Goal: Task Accomplishment & Management: Use online tool/utility

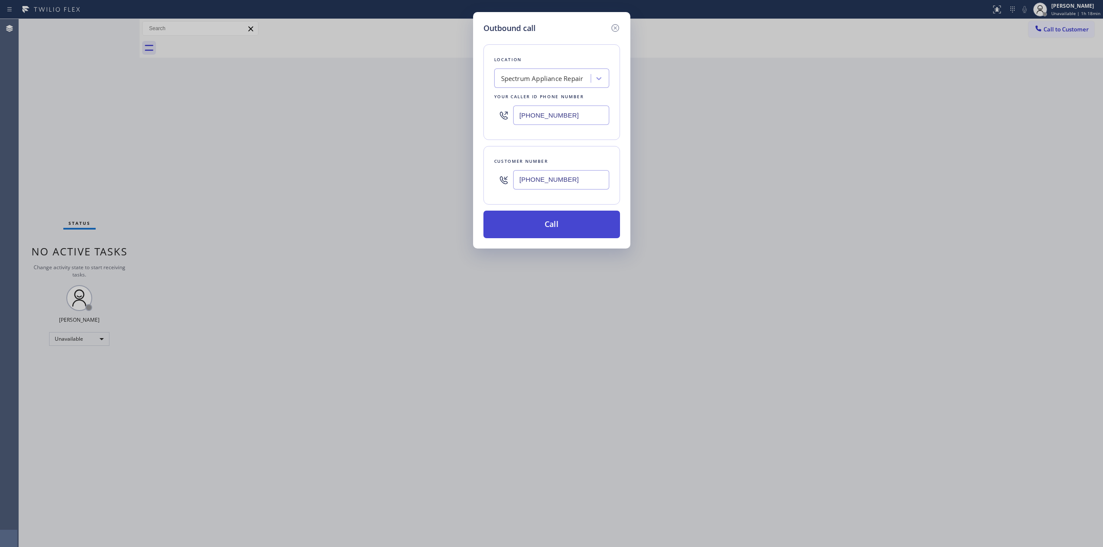
click at [579, 220] on button "Call" at bounding box center [551, 225] width 137 height 28
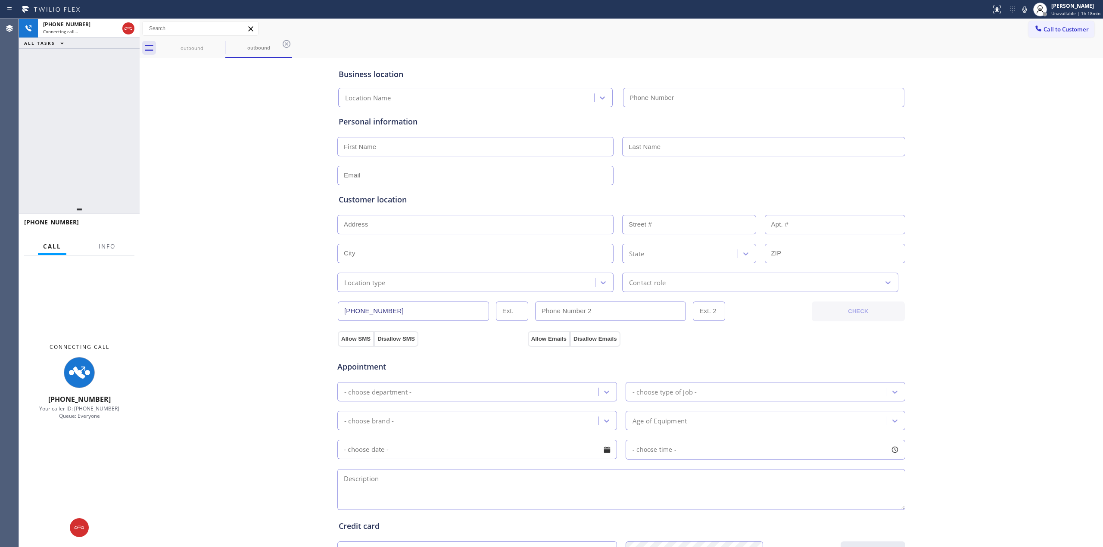
type input "[PHONE_NUMBER]"
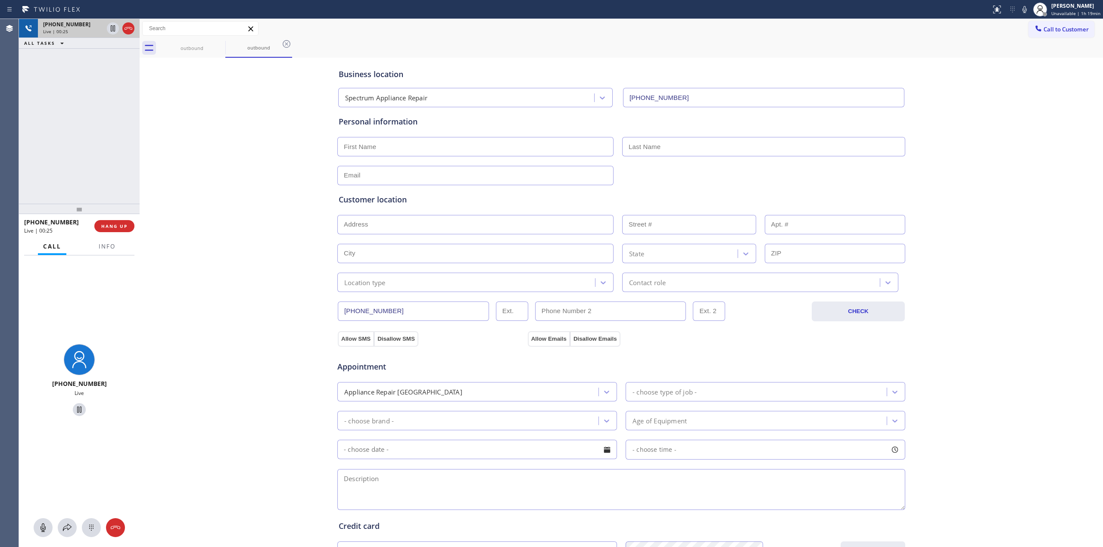
click at [96, 30] on div "Live | 00:25" at bounding box center [73, 31] width 60 height 6
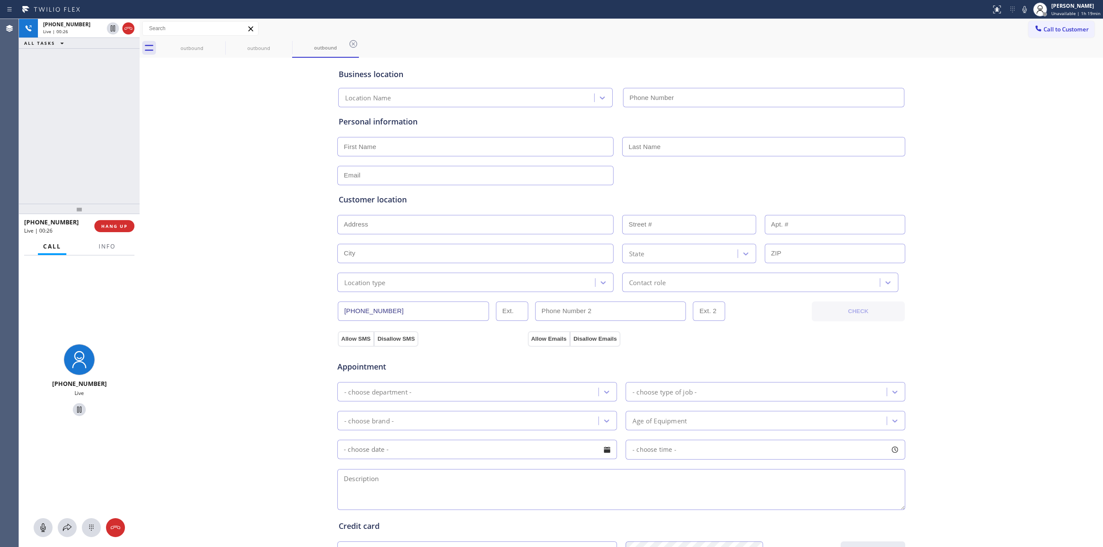
type input "[PHONE_NUMBER]"
click at [109, 228] on span "HANG UP" at bounding box center [114, 226] width 26 height 6
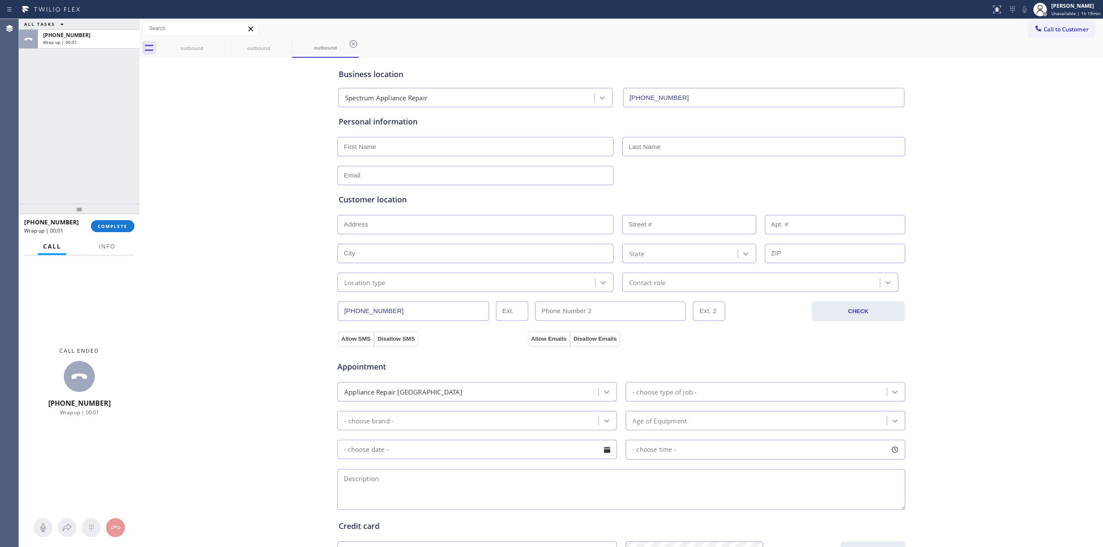
click at [111, 219] on div "[PHONE_NUMBER] Wrap up | 00:01 COMPLETE" at bounding box center [79, 226] width 110 height 22
click at [121, 226] on span "COMPLETE" at bounding box center [113, 226] width 30 height 6
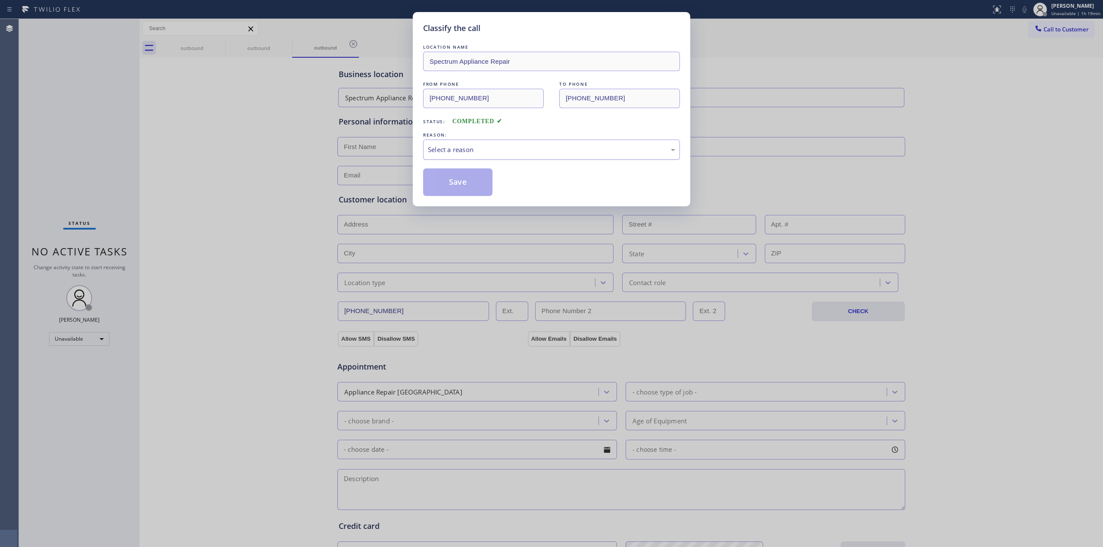
click at [553, 147] on div "Select a reason" at bounding box center [551, 150] width 247 height 10
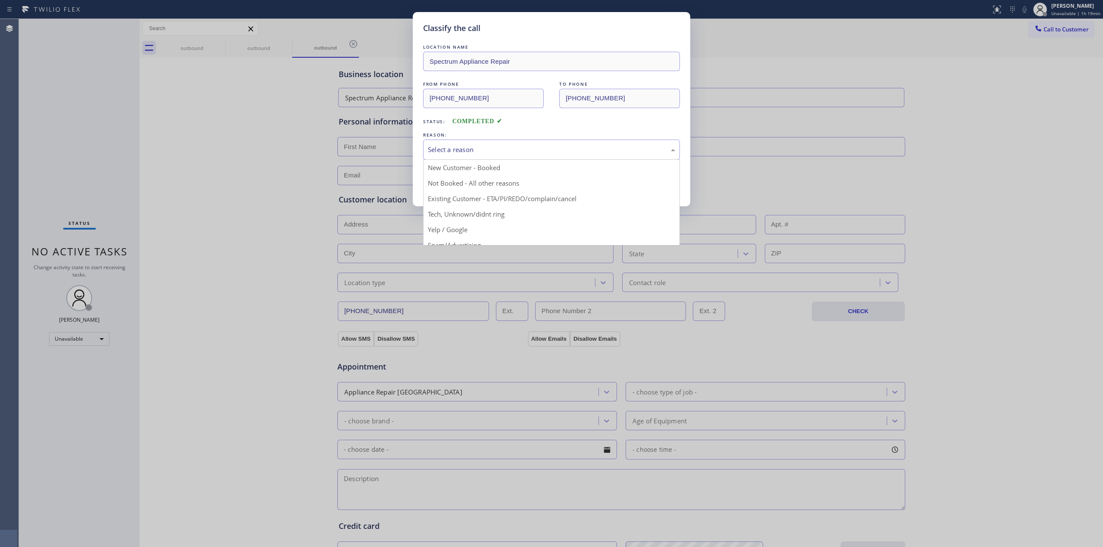
drag, startPoint x: 472, startPoint y: 210, endPoint x: 457, endPoint y: 186, distance: 27.8
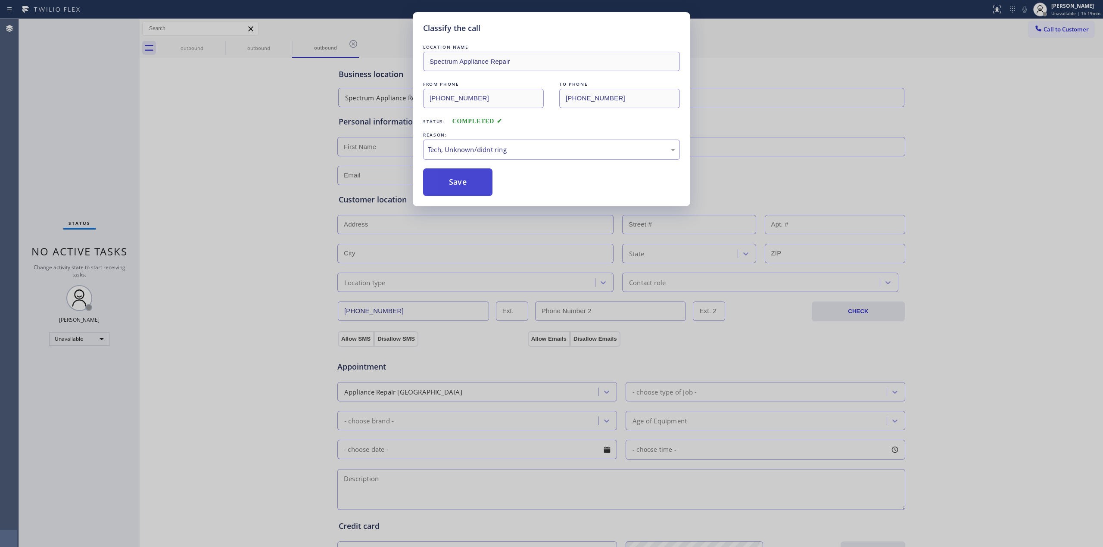
click at [457, 185] on button "Save" at bounding box center [457, 182] width 69 height 28
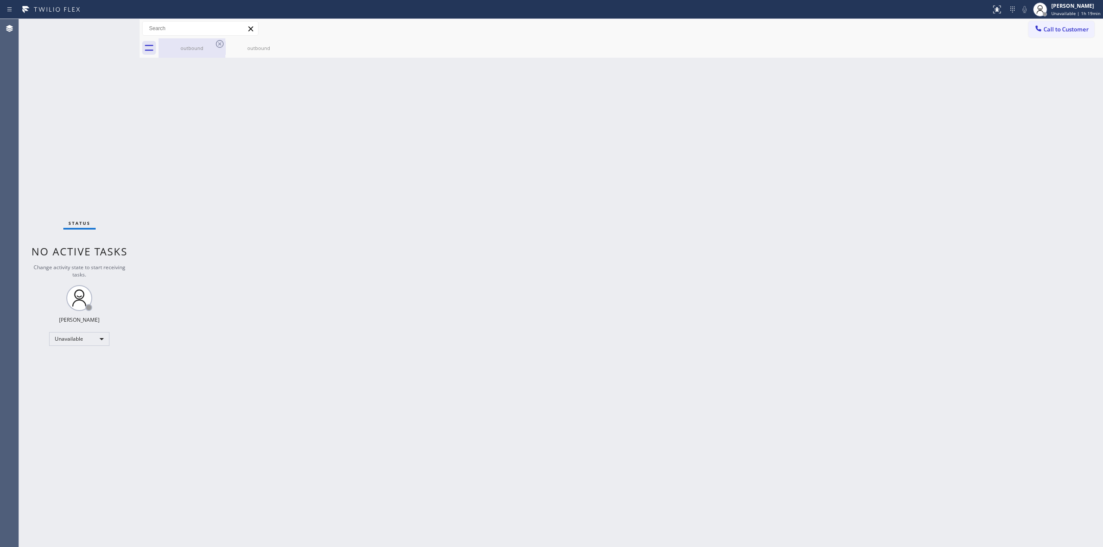
click at [199, 54] on div "outbound" at bounding box center [191, 47] width 65 height 19
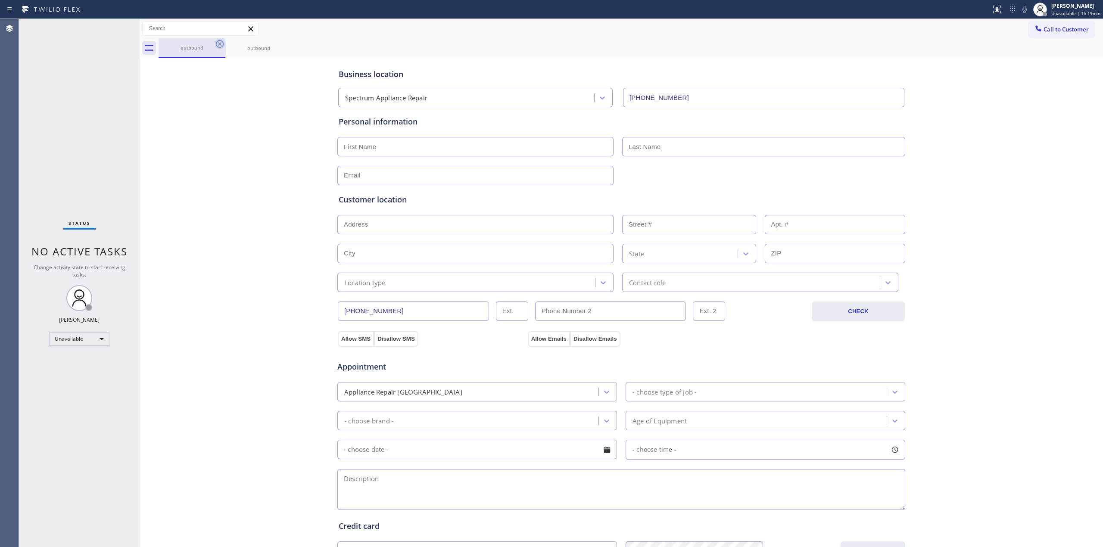
click at [218, 45] on icon at bounding box center [219, 44] width 10 height 10
click at [216, 46] on icon at bounding box center [220, 44] width 8 height 8
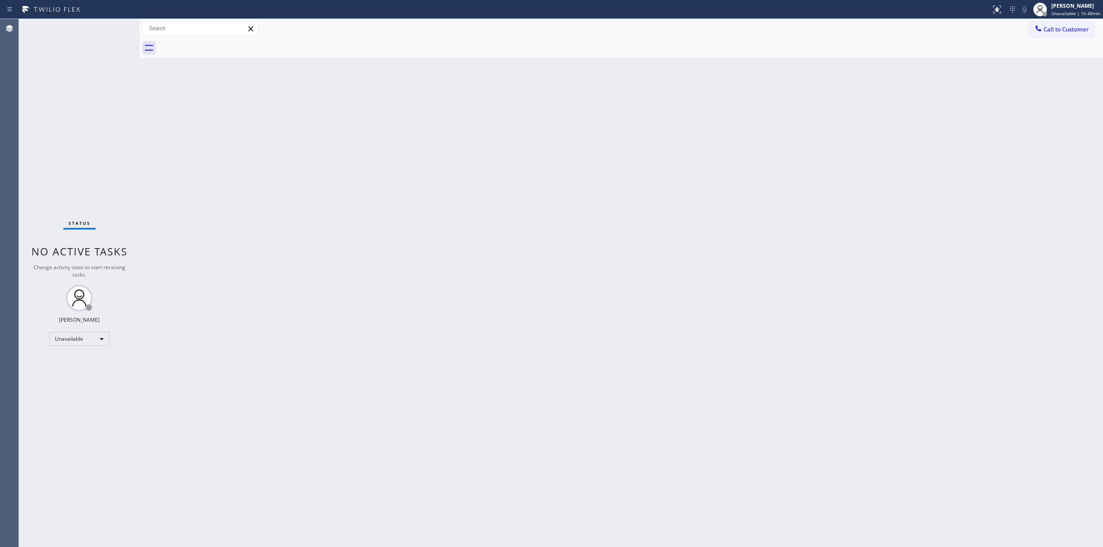
drag, startPoint x: 1060, startPoint y: 28, endPoint x: 1019, endPoint y: 35, distance: 42.3
click at [1056, 28] on span "Call to Customer" at bounding box center [1065, 29] width 45 height 8
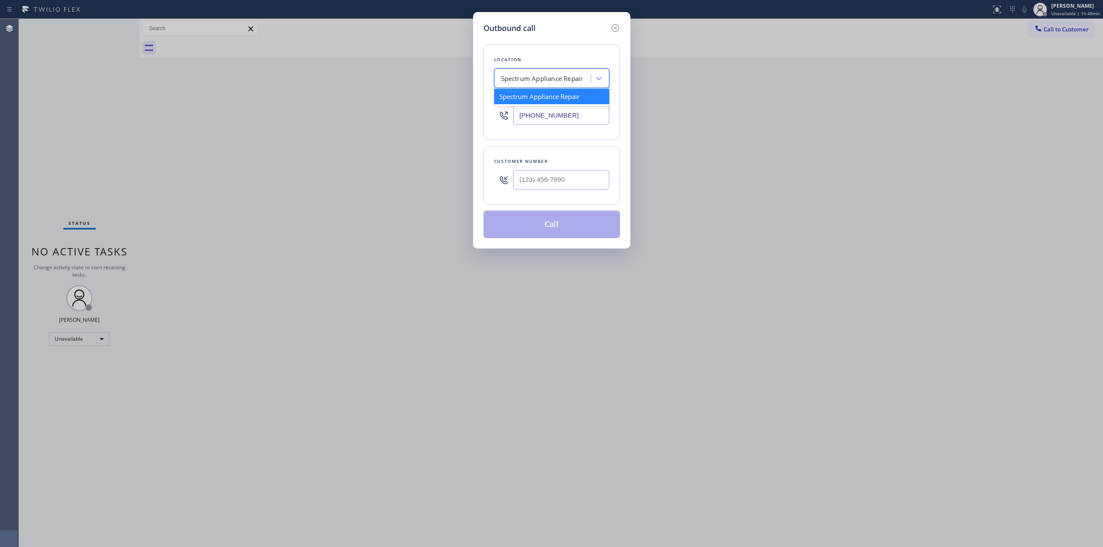
paste input "Blue Moon Electrical"
type input "Blue Moon Electrical"
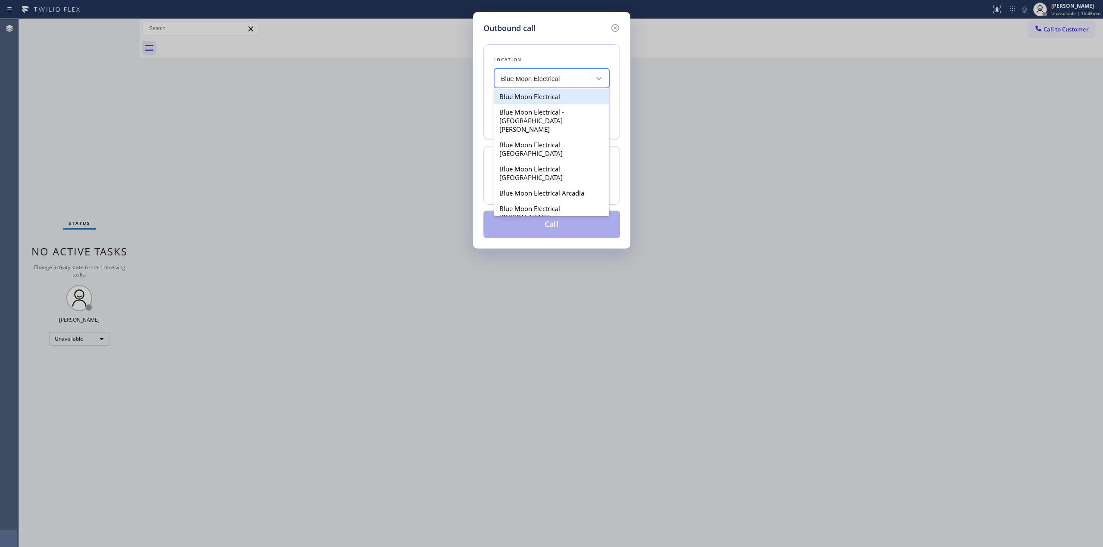
click at [531, 98] on div "Blue Moon Electrical" at bounding box center [551, 97] width 115 height 16
type input "[PHONE_NUMBER]"
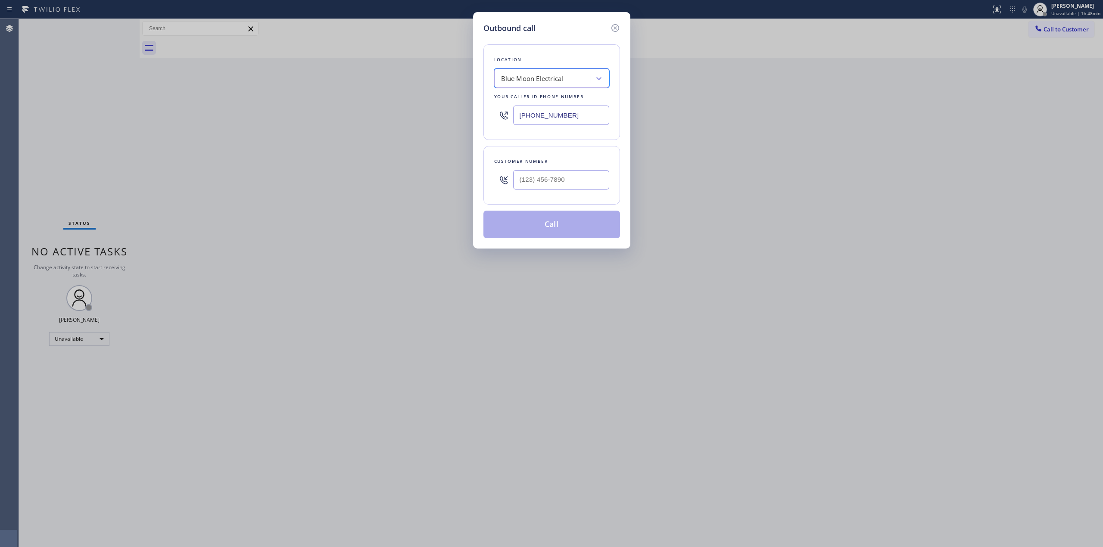
click at [545, 114] on input "[PHONE_NUMBER]" at bounding box center [561, 115] width 96 height 19
click at [618, 28] on icon at bounding box center [615, 28] width 10 height 10
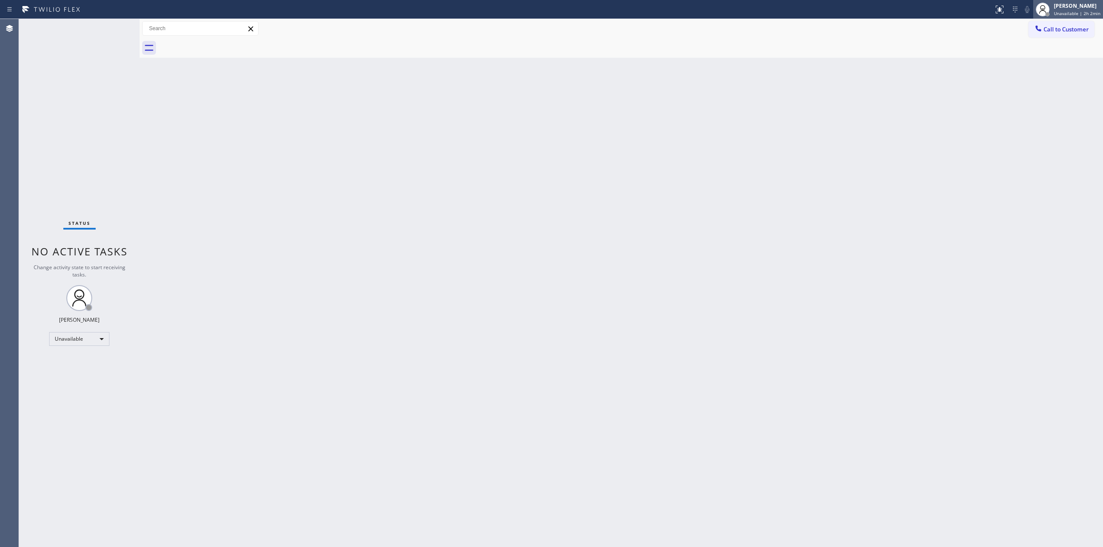
click at [1076, 11] on span "Unavailable | 2h 2min" at bounding box center [1076, 13] width 47 height 6
click at [1041, 65] on button "Break" at bounding box center [1059, 67] width 86 height 11
